Goal: Task Accomplishment & Management: Manage account settings

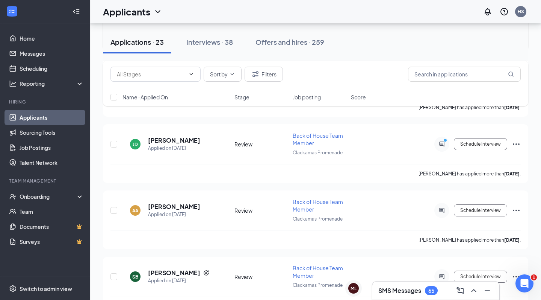
scroll to position [220, 0]
click at [403, 293] on h3 "SMS Messages" at bounding box center [399, 290] width 43 height 8
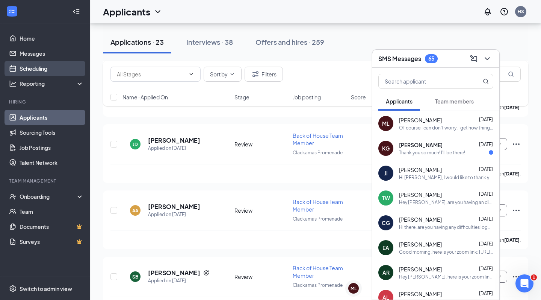
click at [47, 68] on link "Scheduling" at bounding box center [52, 68] width 64 height 15
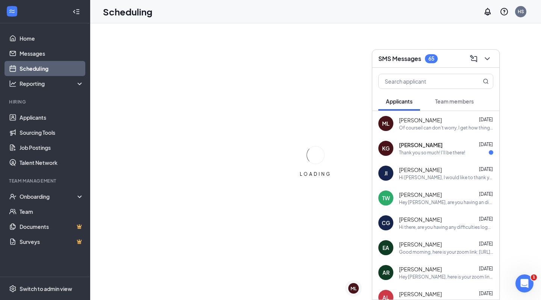
click at [491, 56] on icon "ChevronDown" at bounding box center [487, 58] width 9 height 9
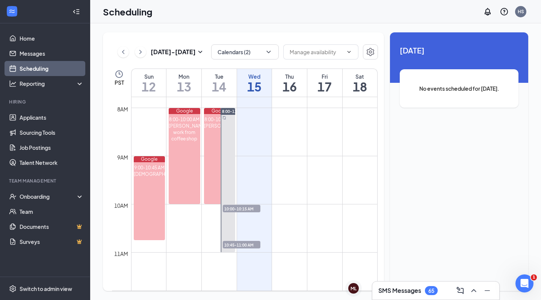
scroll to position [375, 0]
click at [236, 245] on span "10:45-11:00 AM" at bounding box center [242, 244] width 38 height 8
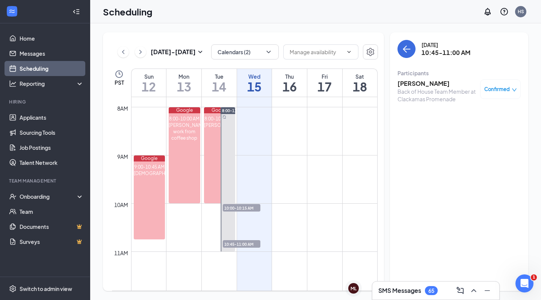
click at [238, 206] on span "10:00-10:15 AM" at bounding box center [242, 208] width 38 height 8
click at [240, 242] on span "10:45-11:00 AM" at bounding box center [242, 244] width 38 height 8
click at [242, 204] on span "10:00-10:15 AM" at bounding box center [242, 208] width 38 height 8
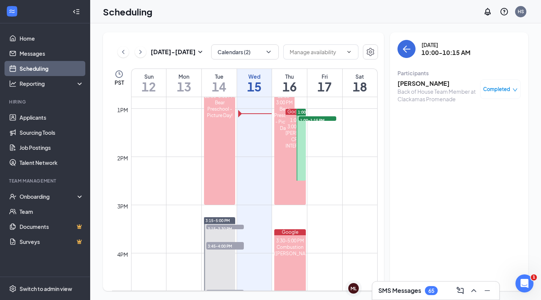
scroll to position [613, 0]
click at [227, 228] on span "3:15-3:30 PM" at bounding box center [225, 229] width 38 height 8
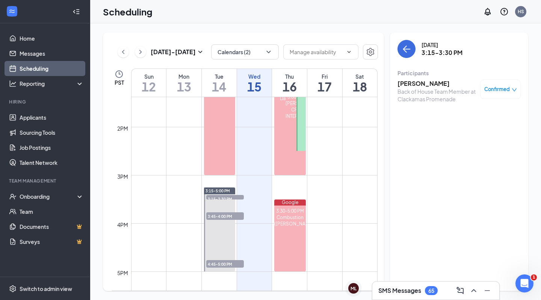
scroll to position [643, 0]
click at [227, 215] on span "3:45-4:00 PM" at bounding box center [225, 216] width 38 height 8
click at [410, 81] on h3 "[PERSON_NAME]" at bounding box center [437, 83] width 79 height 8
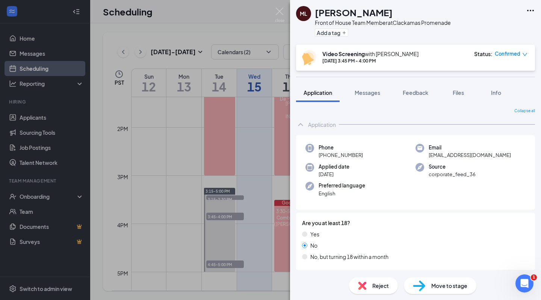
click at [374, 287] on span "Reject" at bounding box center [380, 285] width 17 height 8
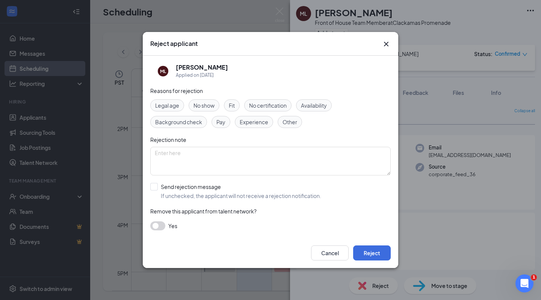
click at [305, 109] on span "Availability" at bounding box center [314, 105] width 26 height 8
click at [154, 191] on label "Send rejection message If unchecked, the applicant will not receive a rejection…" at bounding box center [235, 191] width 171 height 17
click at [154, 191] on input "Send rejection message If unchecked, the applicant will not receive a rejection…" at bounding box center [235, 191] width 171 height 17
checkbox input "true"
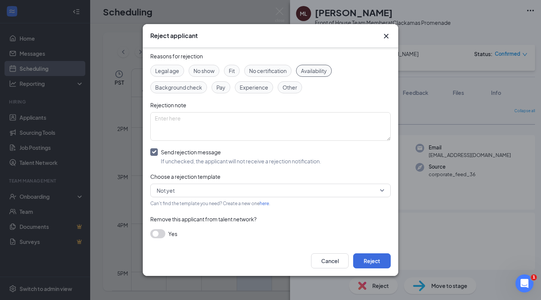
scroll to position [26, 0]
click at [158, 236] on button "button" at bounding box center [157, 233] width 15 height 9
click at [388, 258] on button "Reject" at bounding box center [372, 260] width 38 height 15
